Goal: Transaction & Acquisition: Purchase product/service

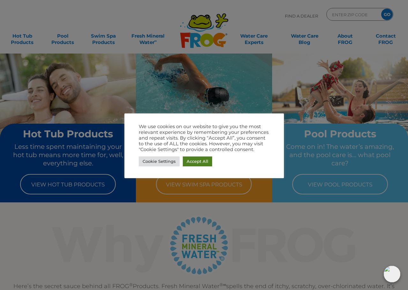
click at [196, 164] on link "Accept All" at bounding box center [197, 162] width 29 height 10
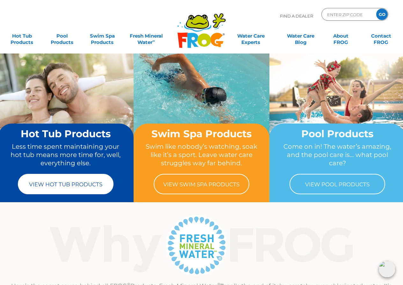
click at [57, 188] on link "View Hot Tub Products" at bounding box center [66, 184] width 96 height 20
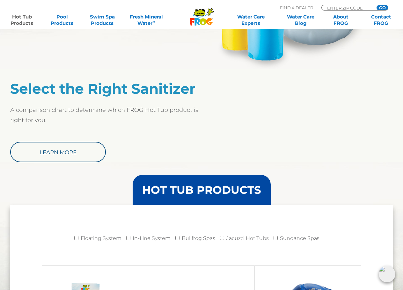
scroll to position [478, 0]
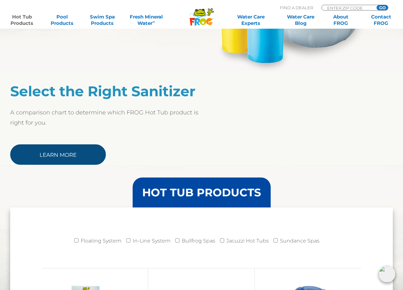
click at [81, 160] on link "Learn More" at bounding box center [58, 154] width 96 height 20
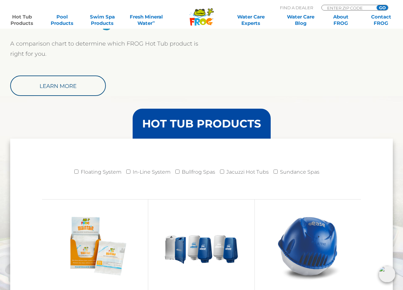
scroll to position [638, 0]
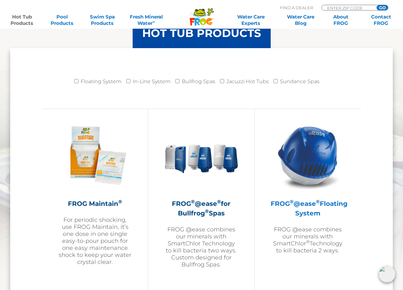
click at [305, 204] on h2 "FROG ® @ease ® Floating System" at bounding box center [308, 208] width 74 height 19
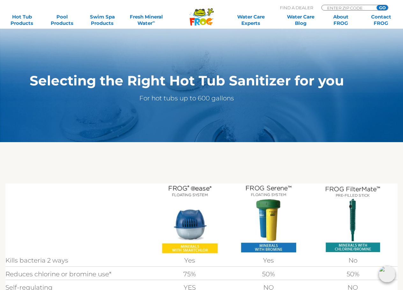
scroll to position [128, 0]
